Goal: Task Accomplishment & Management: Complete application form

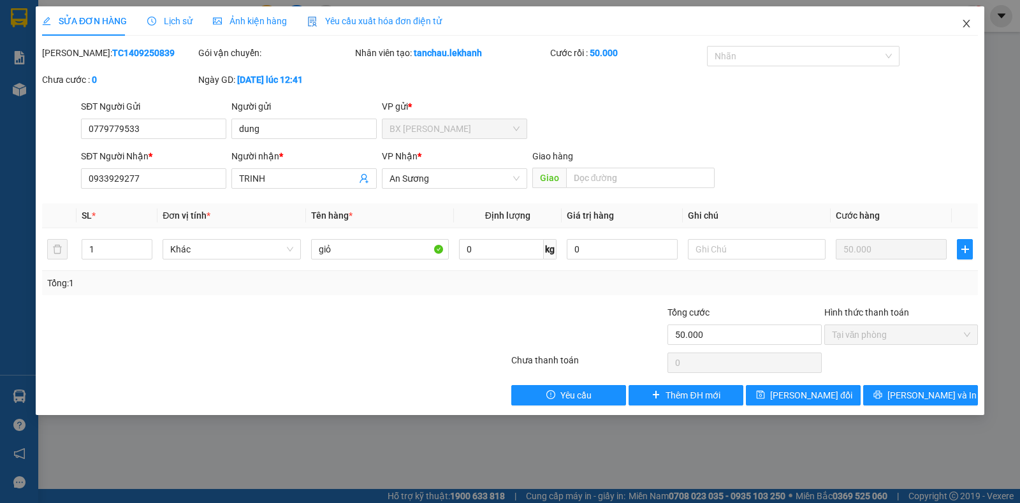
click at [966, 24] on icon "close" at bounding box center [965, 24] width 7 height 8
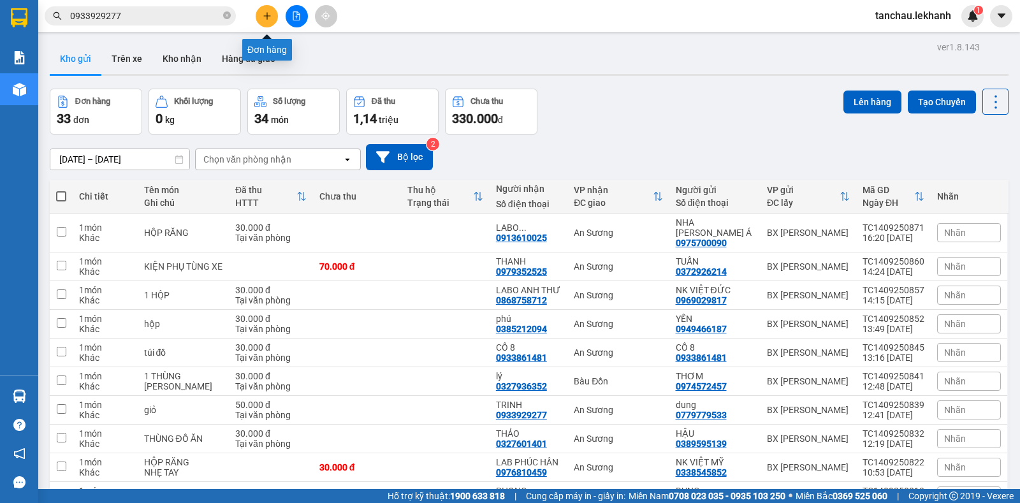
click at [261, 15] on button at bounding box center [267, 16] width 22 height 22
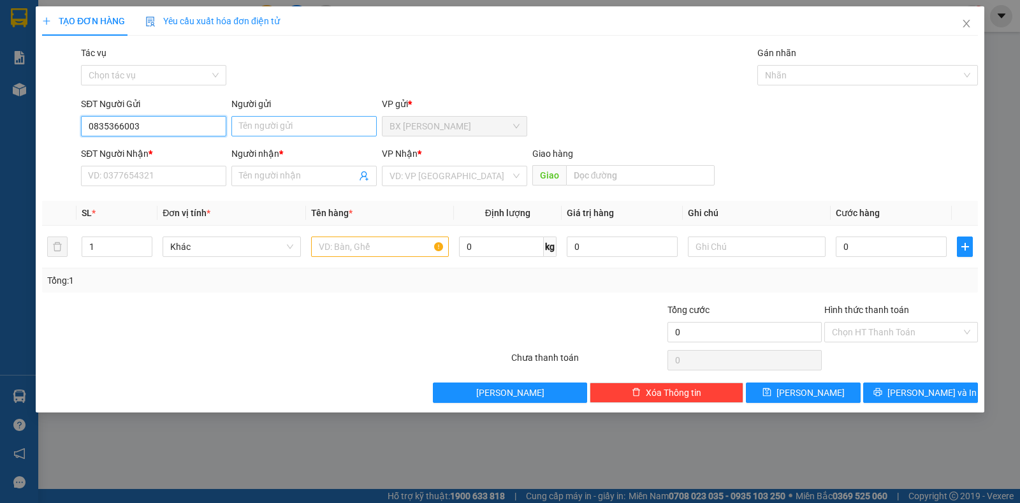
type input "0835366003"
click at [270, 124] on input "Người gửi" at bounding box center [303, 126] width 145 height 20
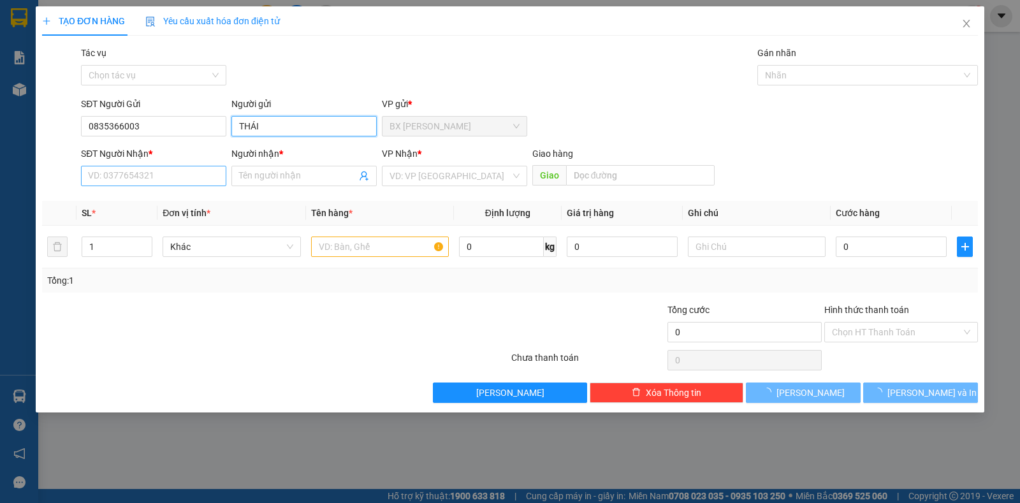
type input "THÁI"
click at [128, 175] on input "SĐT Người Nhận *" at bounding box center [153, 176] width 145 height 20
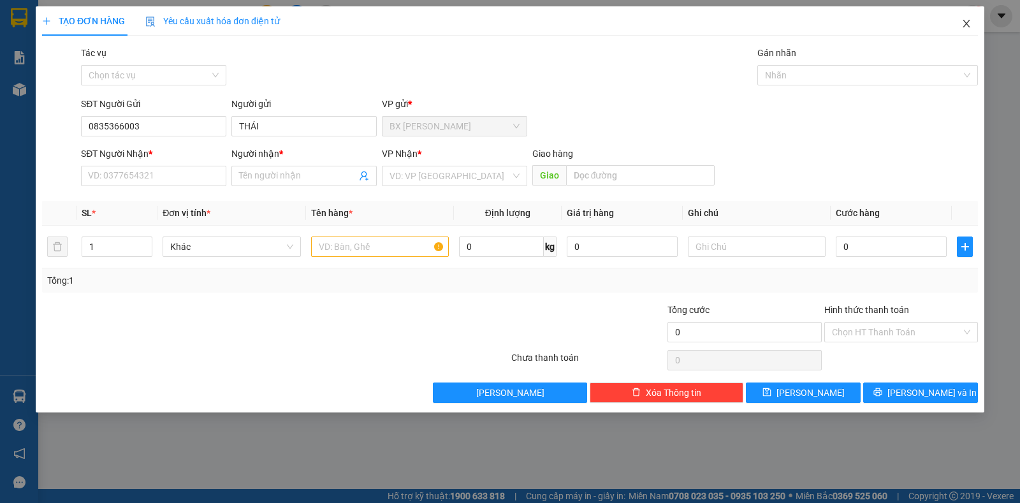
click at [963, 24] on icon "close" at bounding box center [966, 23] width 10 height 10
